Goal: Task Accomplishment & Management: Use online tool/utility

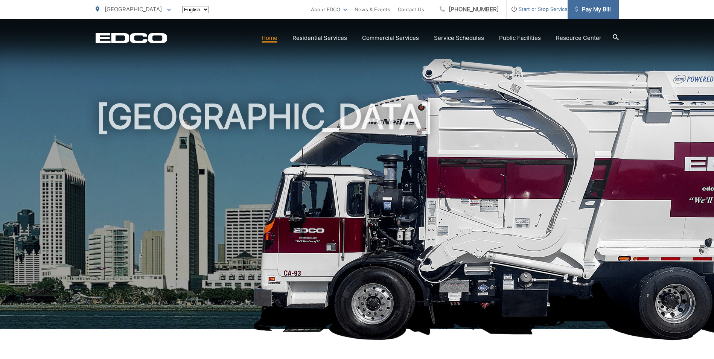
click at [597, 11] on span "Pay My Bill" at bounding box center [593, 9] width 36 height 9
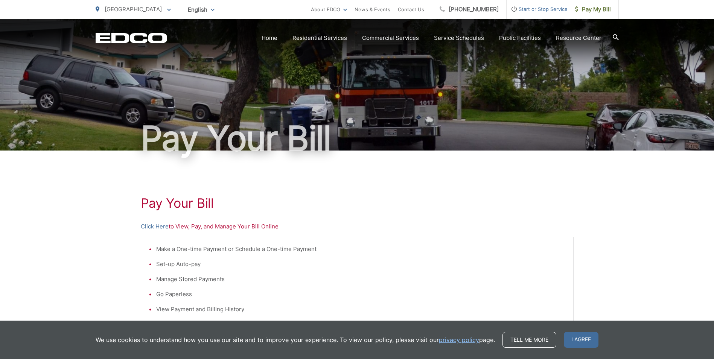
click at [239, 225] on p "Click Here to View, Pay, and Manage Your Bill Online" at bounding box center [357, 226] width 433 height 9
click at [160, 227] on link "Click Here" at bounding box center [155, 226] width 28 height 9
